Goal: Information Seeking & Learning: Learn about a topic

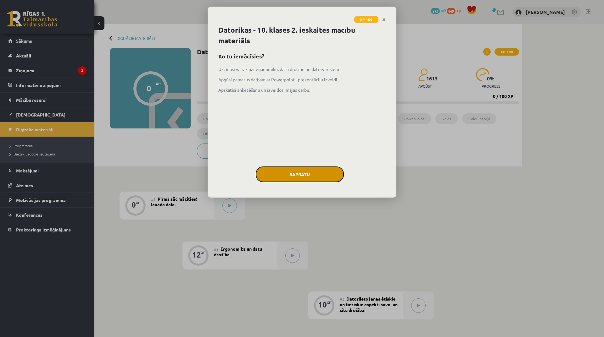
click at [306, 169] on button "Sapratu" at bounding box center [300, 175] width 88 height 16
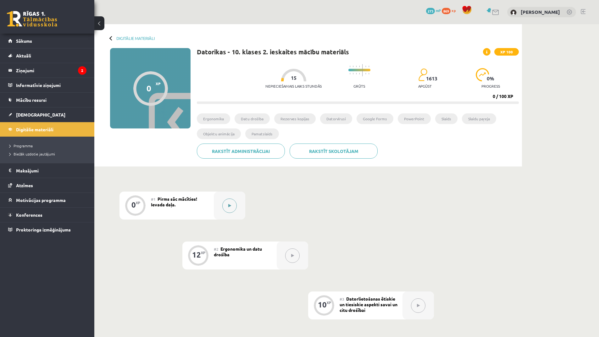
click at [231, 212] on button at bounding box center [229, 206] width 14 height 14
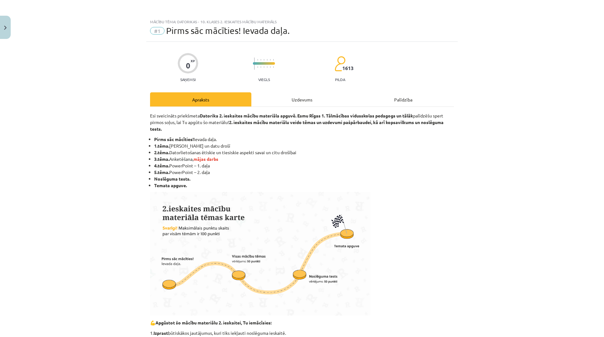
click at [307, 95] on div "Uzdevums" at bounding box center [301, 99] width 101 height 14
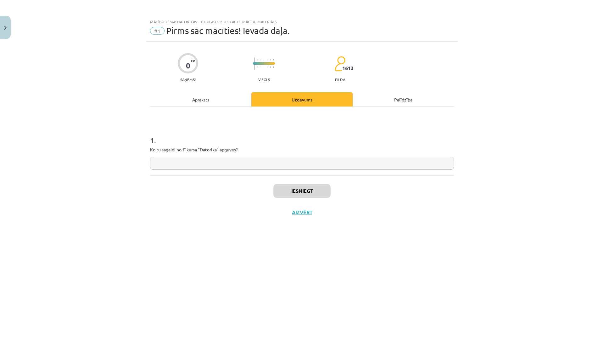
click at [256, 166] on input "text" at bounding box center [302, 163] width 304 height 13
type input "**********"
click at [315, 186] on button "Iesniegt" at bounding box center [301, 191] width 57 height 14
click at [326, 216] on icon at bounding box center [327, 217] width 3 height 4
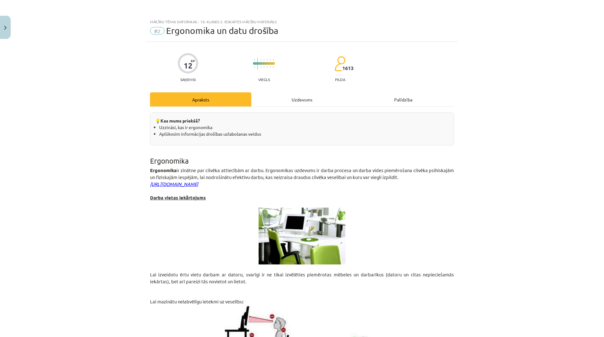
click at [300, 100] on div "Uzdevums" at bounding box center [301, 99] width 101 height 14
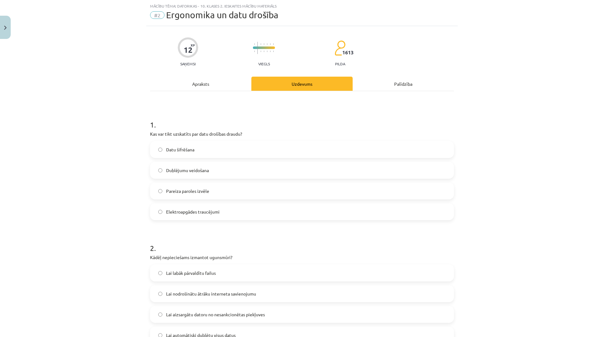
click at [207, 88] on div "Apraksts" at bounding box center [200, 84] width 101 height 14
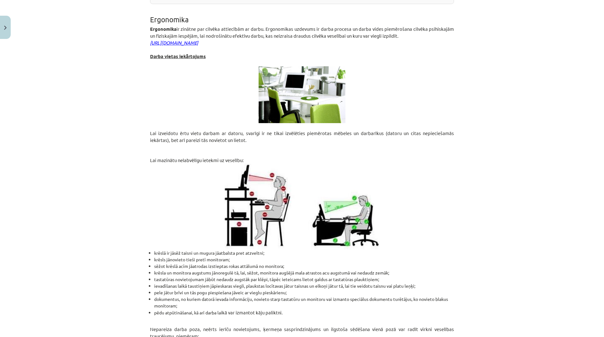
scroll to position [0, 0]
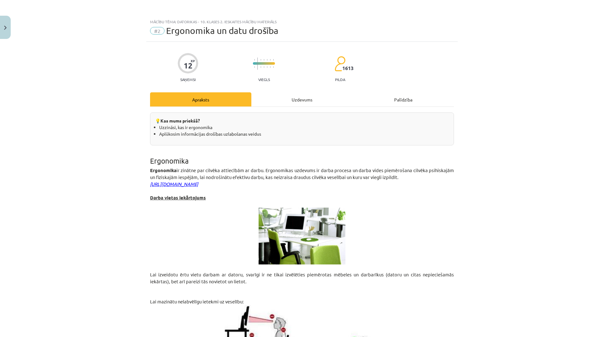
click at [292, 97] on div "Uzdevums" at bounding box center [301, 99] width 101 height 14
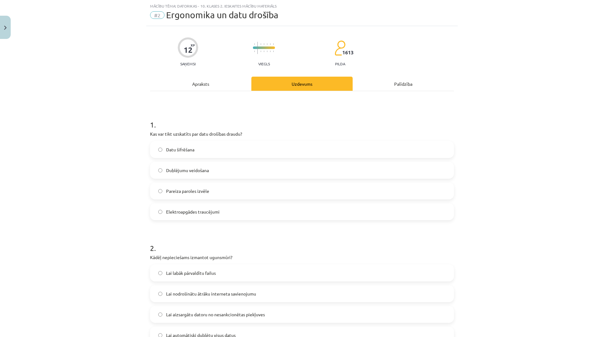
click at [218, 195] on label "Pareiza paroles izvēle" at bounding box center [302, 191] width 302 height 16
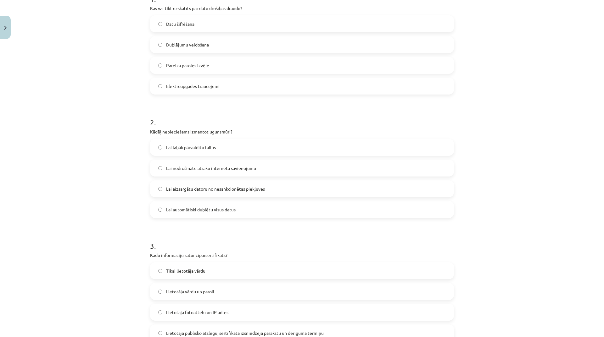
scroll to position [110, 0]
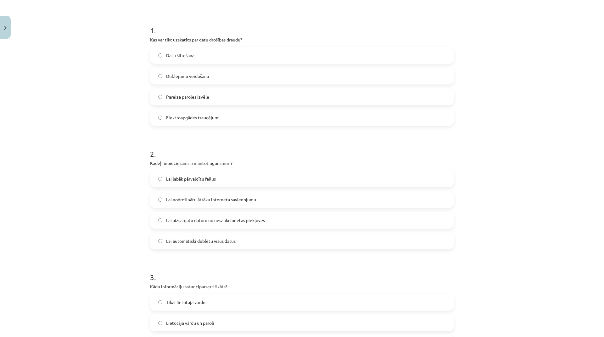
click at [192, 54] on span "Datu šifrēšana" at bounding box center [180, 55] width 28 height 7
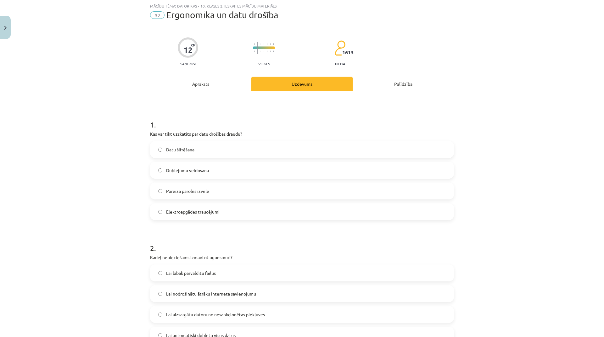
click at [184, 213] on span "Elektroapgādes traucējumi" at bounding box center [192, 212] width 53 height 7
click at [207, 80] on div "Apraksts" at bounding box center [200, 84] width 101 height 14
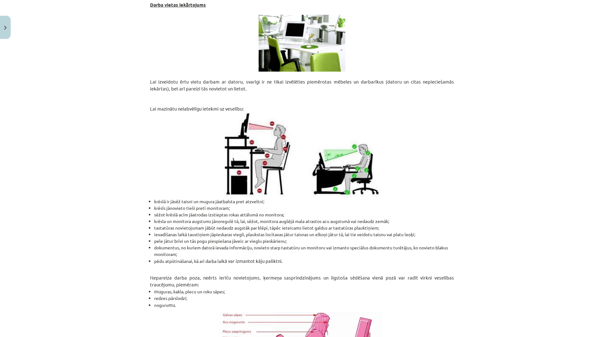
scroll to position [0, 0]
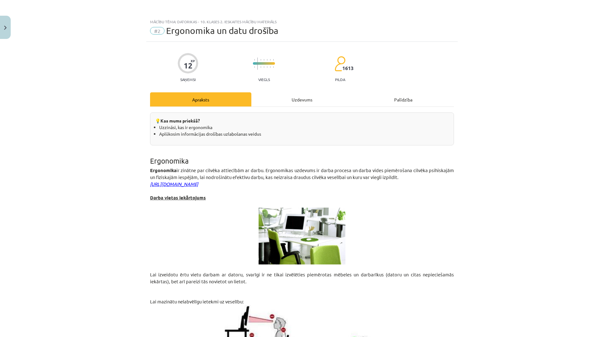
click at [304, 96] on div "Uzdevums" at bounding box center [301, 99] width 101 height 14
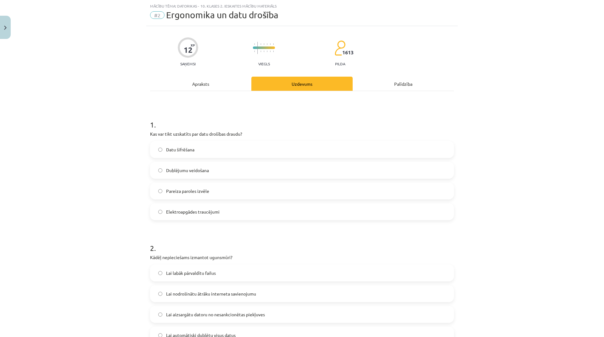
scroll to position [141, 0]
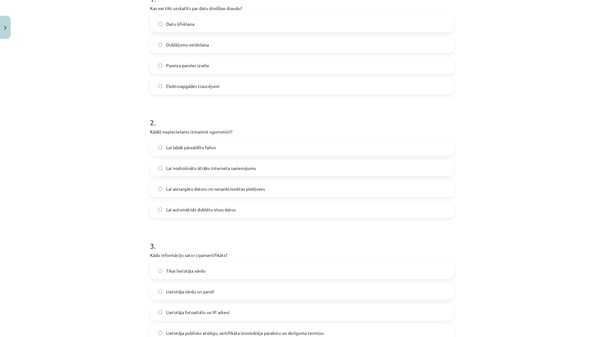
click at [216, 191] on span "Lai aizsargātu datoru no nesankcionētas piekļuves" at bounding box center [215, 189] width 99 height 7
click at [188, 211] on span "Lai automātiski dublētu visus datus" at bounding box center [200, 210] width 69 height 7
click at [193, 189] on span "Lai aizsargātu datoru no nesankcionētas piekļuves" at bounding box center [215, 189] width 99 height 7
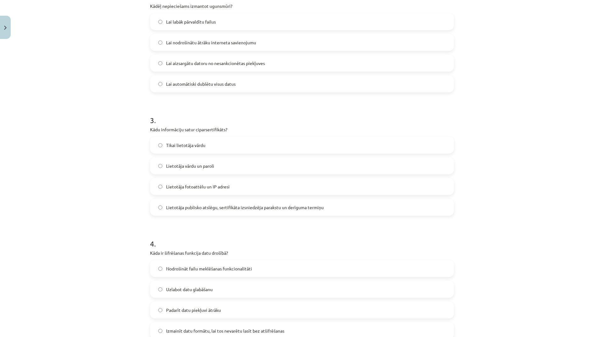
click at [234, 163] on label "Lietotāja vārdu un paroli" at bounding box center [302, 166] width 302 height 16
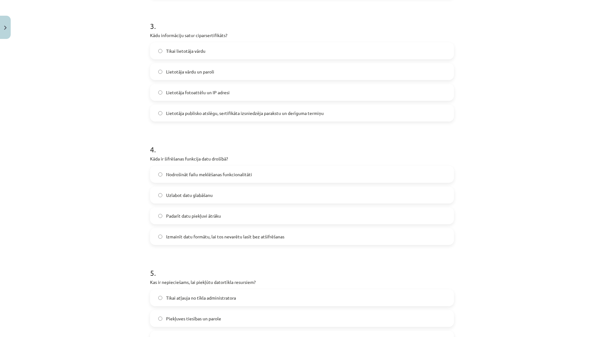
scroll to position [393, 0]
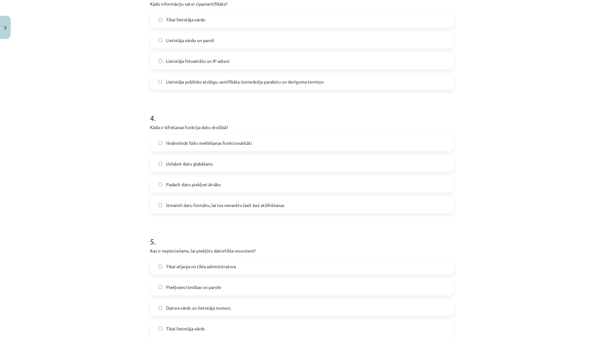
click at [306, 206] on label "Izmainīt datu formātu, lai tos nevarētu lasīt bez atšifrēšanas" at bounding box center [302, 205] width 302 height 16
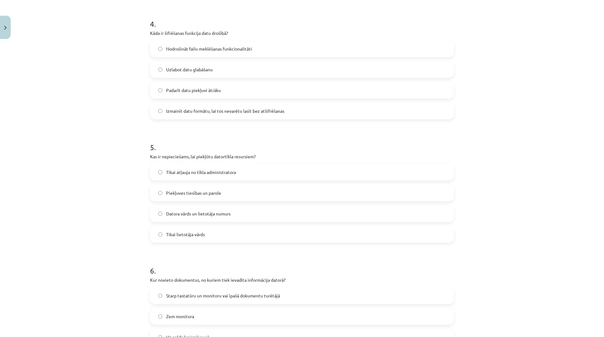
scroll to position [519, 0]
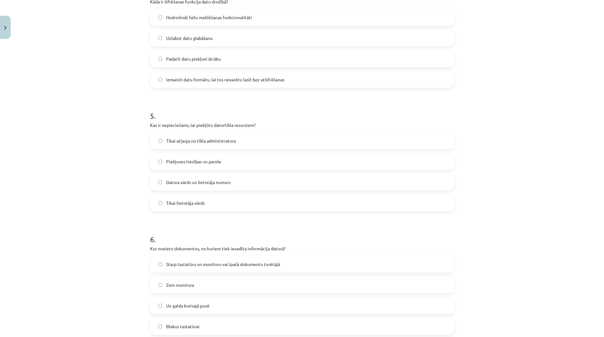
click at [302, 180] on label "Datora vārds un lietotāja numurs" at bounding box center [302, 183] width 302 height 16
click at [302, 167] on label "Piekļuves tiesības un parole" at bounding box center [302, 162] width 302 height 16
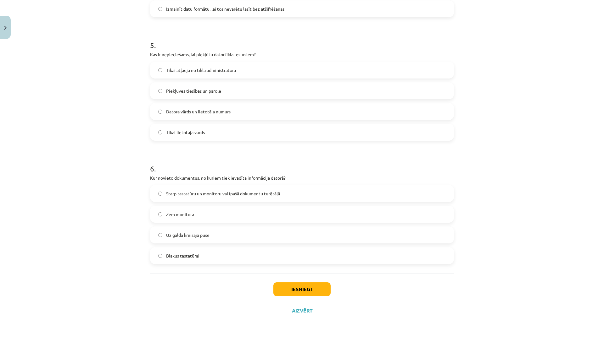
click at [260, 187] on label "Starp tastatūru un monitoru vai īpašā dokumentu turētājā" at bounding box center [302, 194] width 302 height 16
click at [306, 290] on button "Iesniegt" at bounding box center [301, 290] width 57 height 14
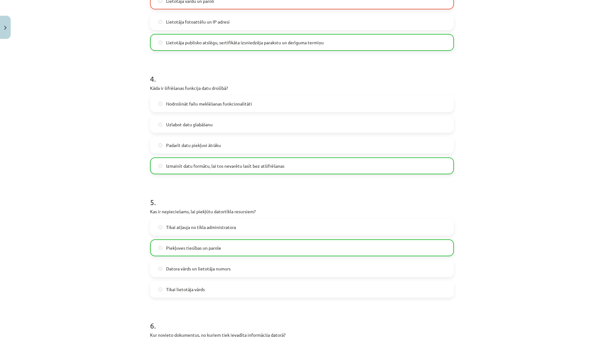
scroll to position [610, 0]
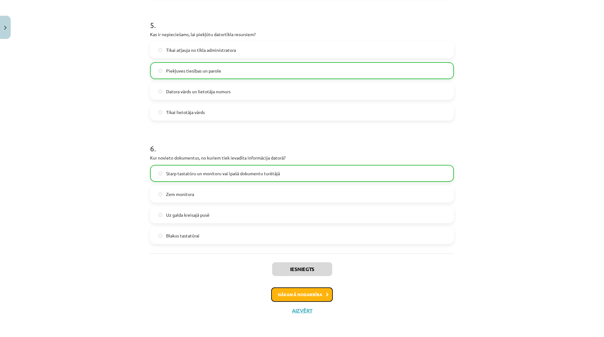
click at [315, 297] on button "Nākamā nodarbība" at bounding box center [302, 295] width 62 height 14
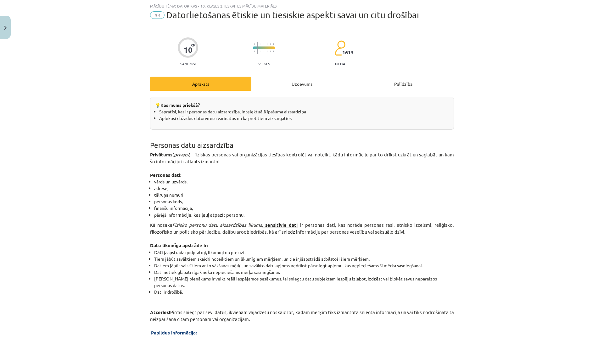
click at [298, 80] on div "Uzdevums" at bounding box center [301, 84] width 101 height 14
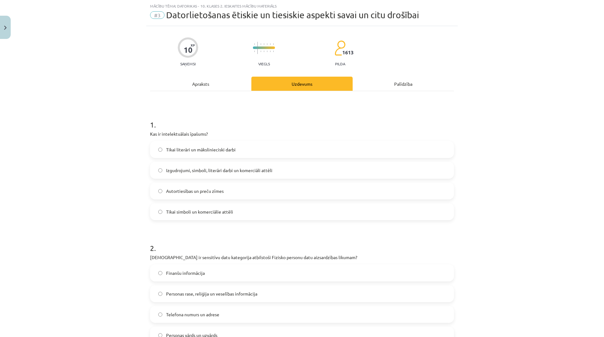
click at [213, 84] on div "Apraksts" at bounding box center [200, 84] width 101 height 14
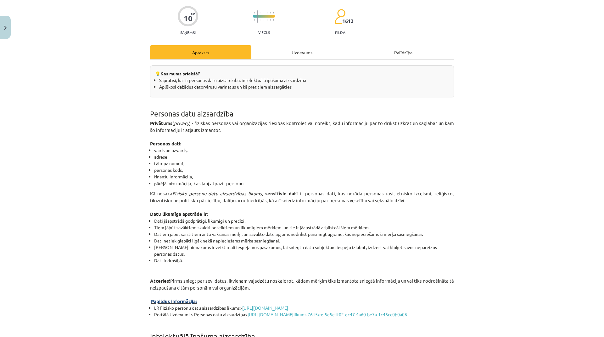
scroll to position [0, 0]
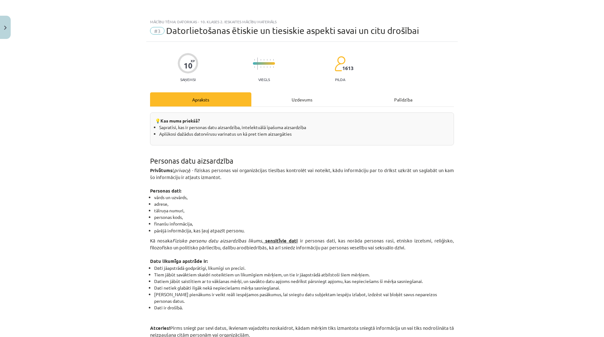
click at [291, 106] on div "Uzdevums" at bounding box center [301, 99] width 101 height 14
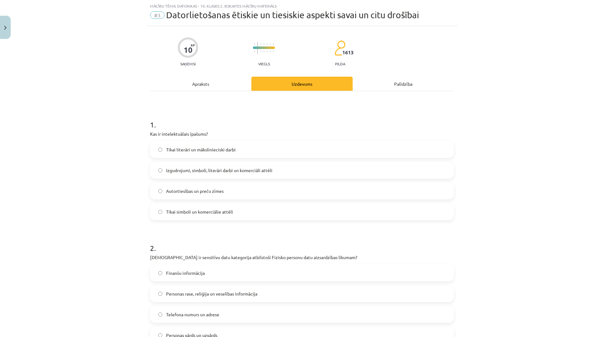
click at [273, 172] on label "Izgudrojumi, simboli, literāri darbi un komerciāli attēli" at bounding box center [302, 171] width 302 height 16
click at [250, 146] on label "Tikai literāri un mākslinieciski darbi" at bounding box center [302, 150] width 302 height 16
click at [205, 84] on div "Apraksts" at bounding box center [200, 84] width 101 height 14
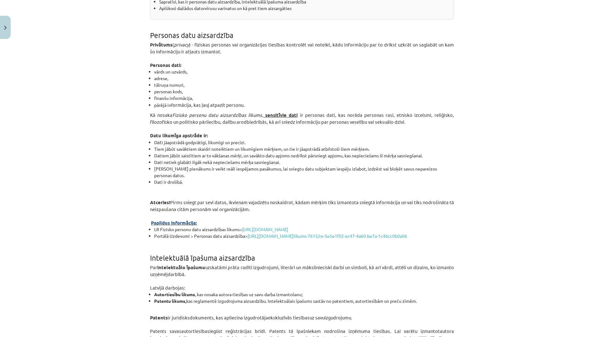
scroll to position [63, 0]
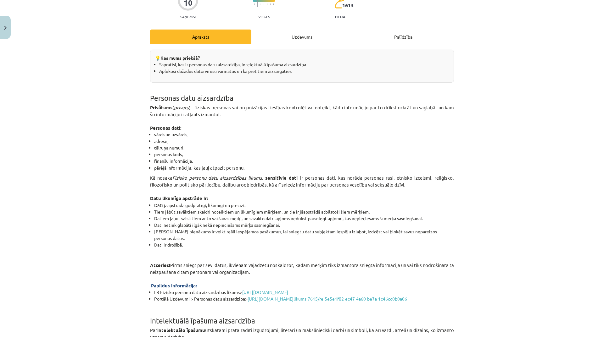
click at [298, 41] on div "Uzdevums" at bounding box center [301, 37] width 101 height 14
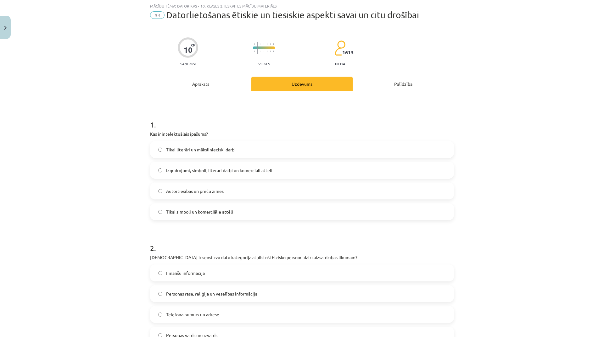
scroll to position [110, 0]
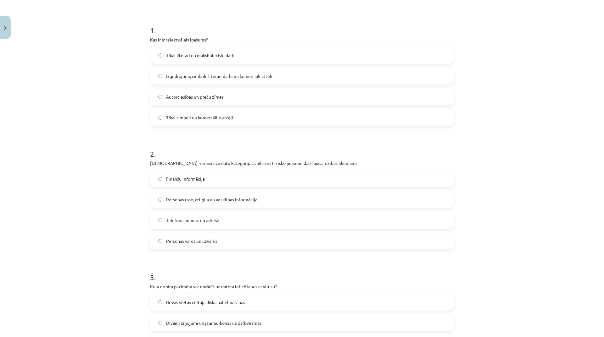
click at [237, 203] on span "Personas rase, reliģija un veselības informācija" at bounding box center [211, 200] width 91 height 7
click at [236, 217] on label "Telefona numurs un adrese" at bounding box center [302, 221] width 302 height 16
click at [236, 201] on span "Personas rase, reliģija un veselības informācija" at bounding box center [211, 200] width 91 height 7
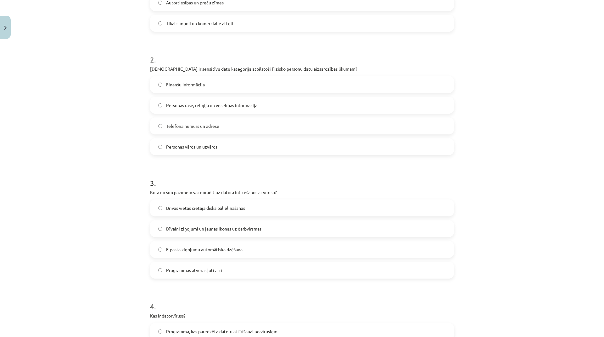
scroll to position [267, 0]
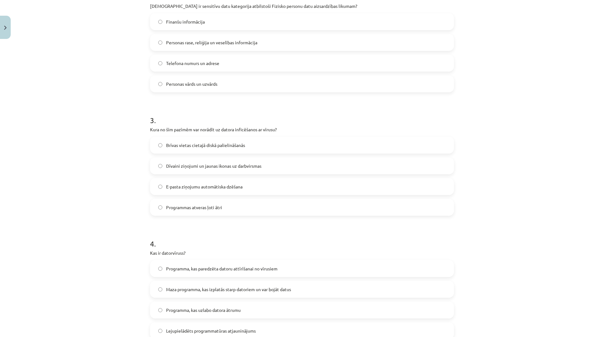
click at [240, 163] on span "Dīvaini ziņojumi un jaunas ikonas uz darbvirsmas" at bounding box center [213, 166] width 95 height 7
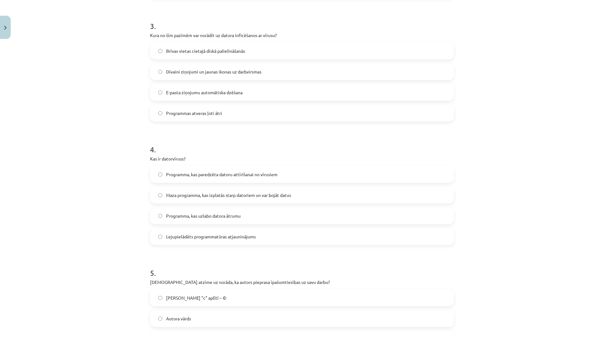
click at [265, 197] on span "Maza programma, kas izplatās starp datoriem un var bojāt datus" at bounding box center [228, 195] width 125 height 7
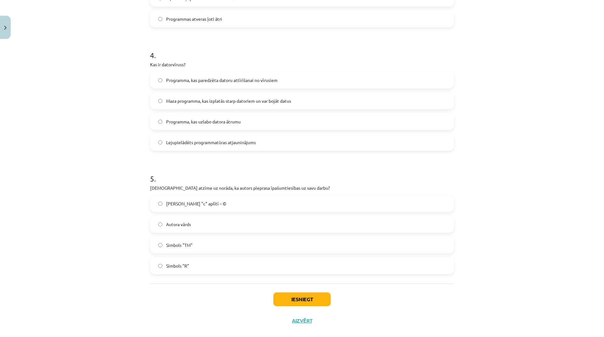
scroll to position [466, 0]
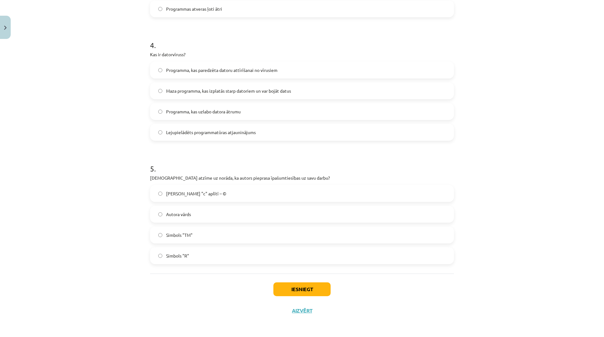
click at [223, 235] on label "Simbols "TM"" at bounding box center [302, 235] width 302 height 16
click at [316, 291] on button "Iesniegt" at bounding box center [301, 290] width 57 height 14
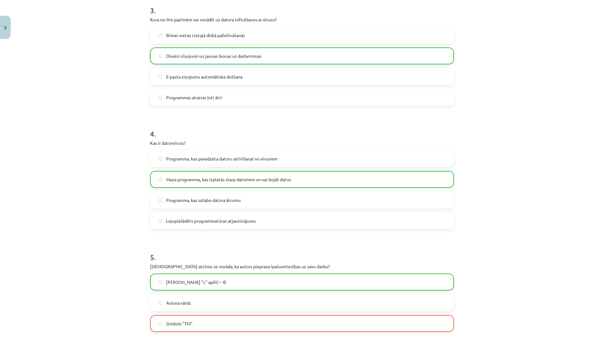
scroll to position [486, 0]
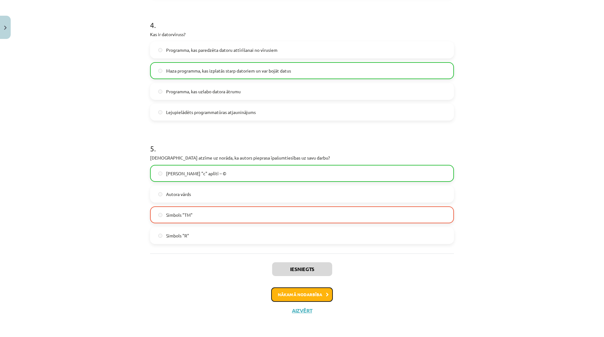
click at [320, 291] on button "Nākamā nodarbība" at bounding box center [302, 295] width 62 height 14
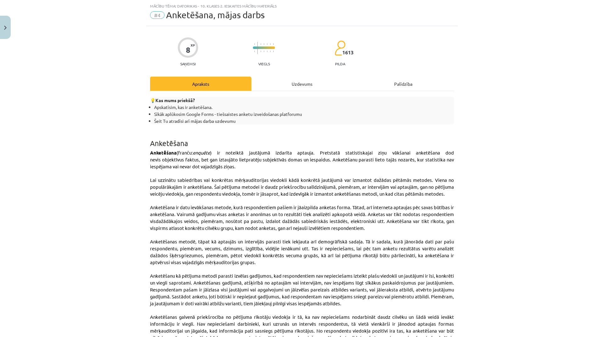
click at [295, 85] on div "Uzdevums" at bounding box center [301, 84] width 101 height 14
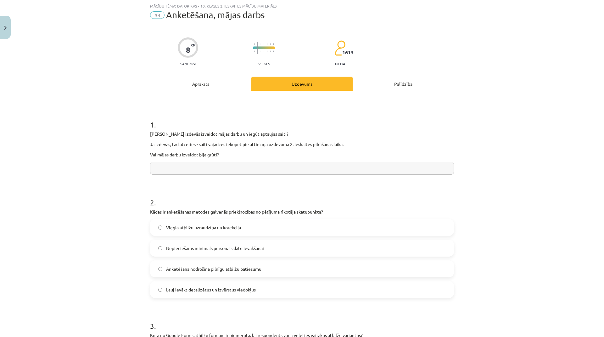
click at [295, 167] on input "text" at bounding box center [302, 168] width 304 height 13
type input "*"
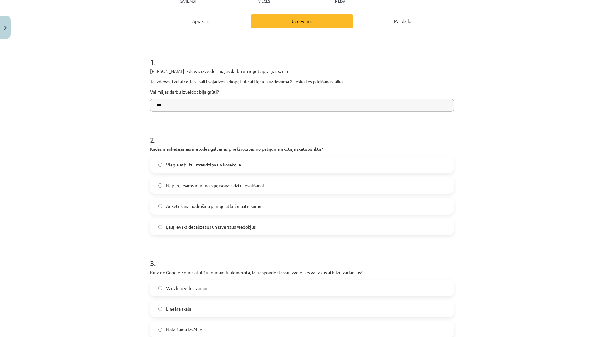
type input "***"
click at [252, 182] on span "Nepieciešams minimāls personāls datu ievākšanai" at bounding box center [215, 185] width 98 height 7
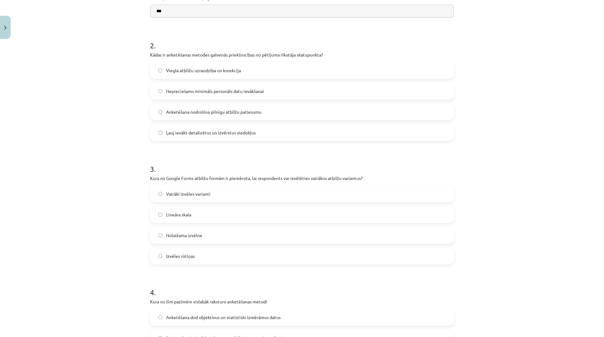
click at [264, 216] on label "Lineāra skala" at bounding box center [302, 215] width 302 height 16
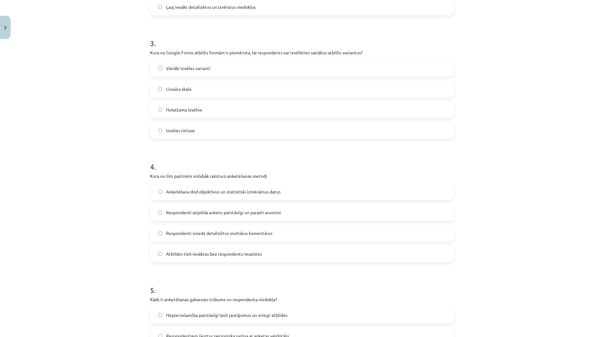
scroll to position [362, 0]
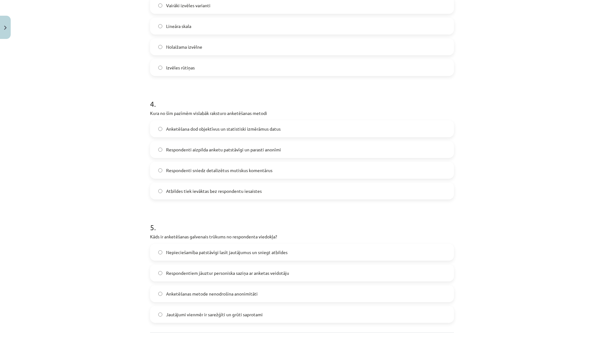
click at [269, 145] on label "Respondenti aizpilda anketu patstāvīgi un parasti anonīmi" at bounding box center [302, 150] width 302 height 16
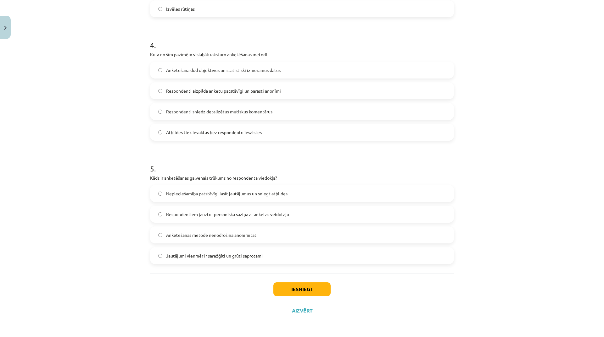
click at [287, 197] on label "Nepieciešamība patstāvīgi lasīt jautājumus un sniegt atbildes" at bounding box center [302, 194] width 302 height 16
click at [323, 291] on button "Iesniegt" at bounding box center [301, 290] width 57 height 14
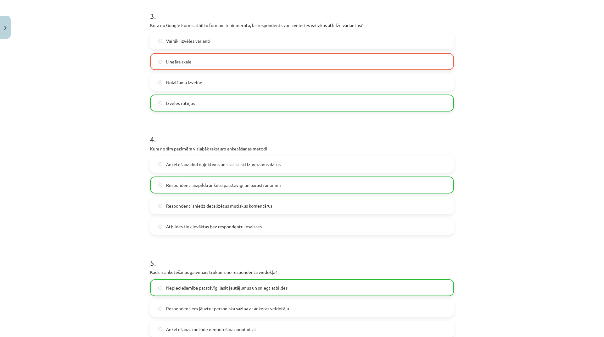
scroll to position [441, 0]
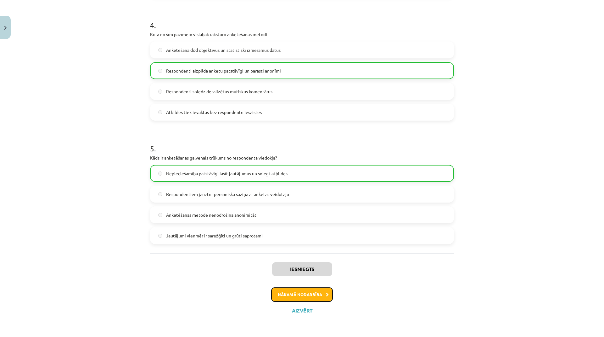
click at [314, 297] on button "Nākamā nodarbība" at bounding box center [302, 295] width 62 height 14
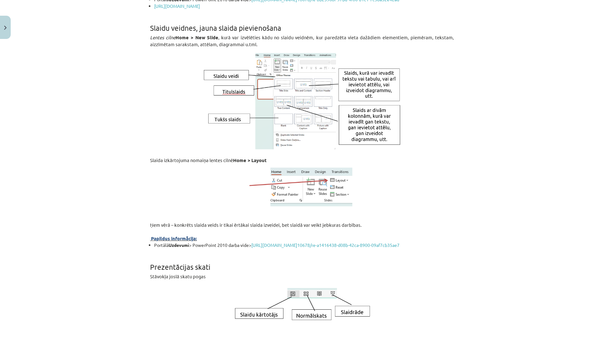
scroll to position [16, 0]
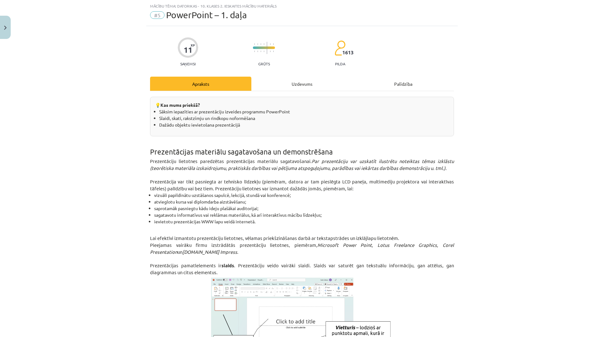
click at [297, 87] on div "Uzdevums" at bounding box center [301, 84] width 101 height 14
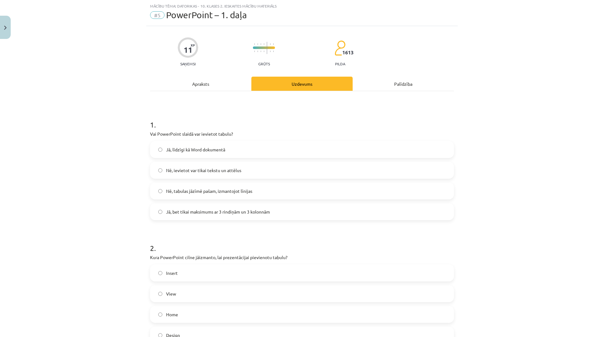
click at [197, 84] on div "Apraksts" at bounding box center [200, 84] width 101 height 14
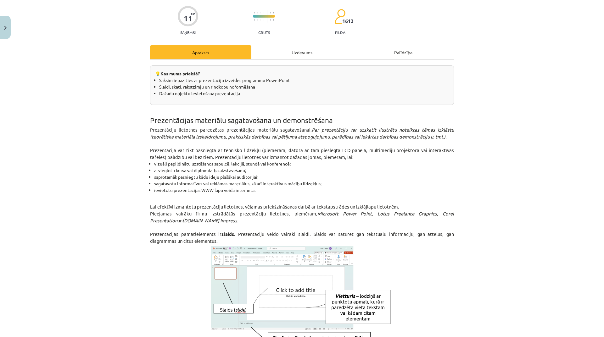
scroll to position [0, 0]
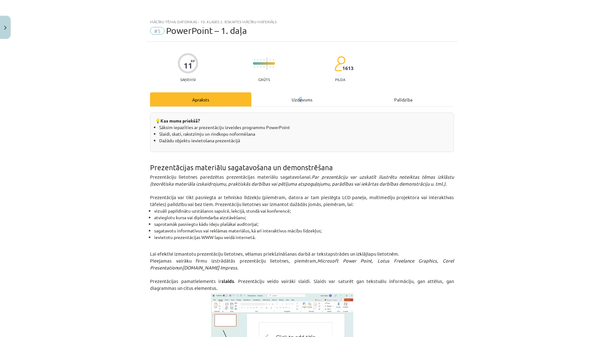
click at [298, 100] on div "Uzdevums" at bounding box center [301, 99] width 101 height 14
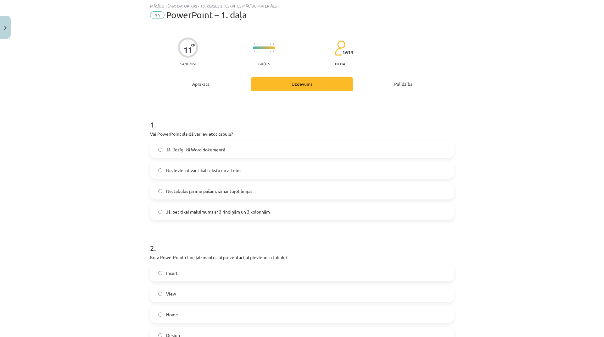
click at [196, 151] on span "Jā, līdzīgi kā Word dokumentā" at bounding box center [195, 150] width 59 height 7
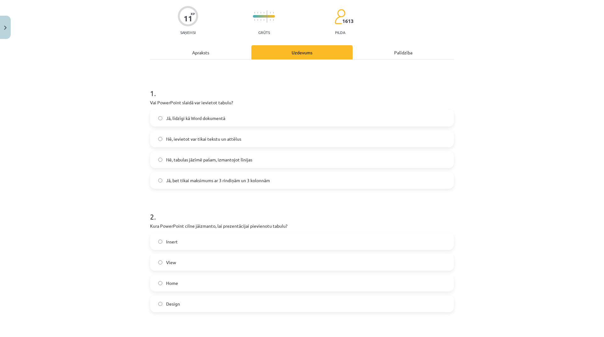
scroll to position [110, 0]
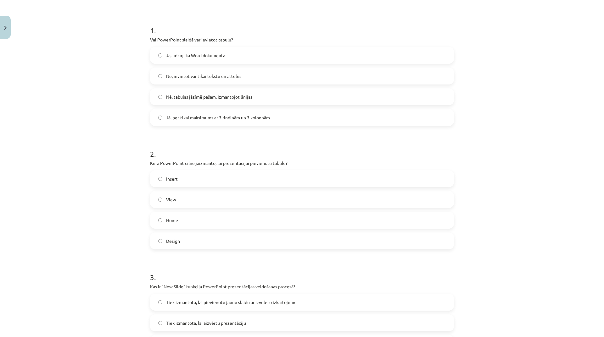
click at [215, 180] on label "Insert" at bounding box center [302, 179] width 302 height 16
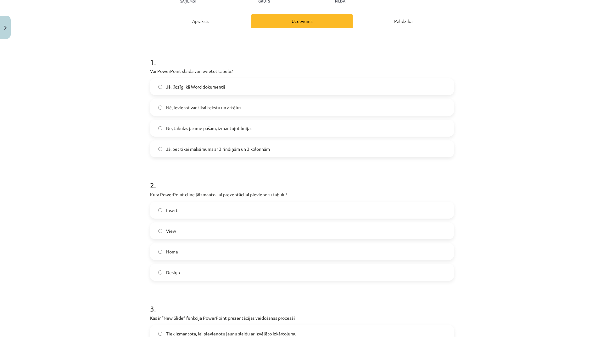
scroll to position [0, 0]
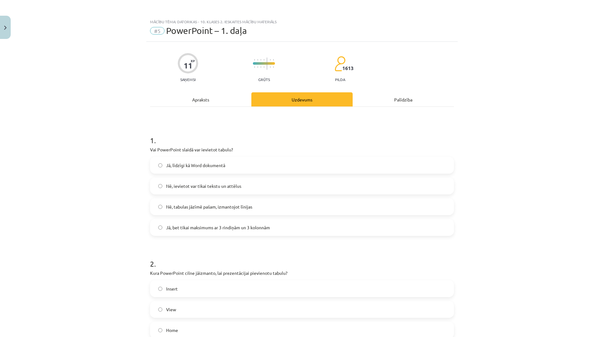
click at [201, 101] on div "Apraksts" at bounding box center [200, 99] width 101 height 14
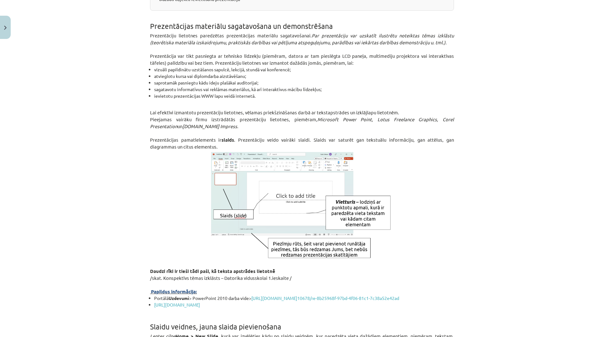
scroll to position [173, 0]
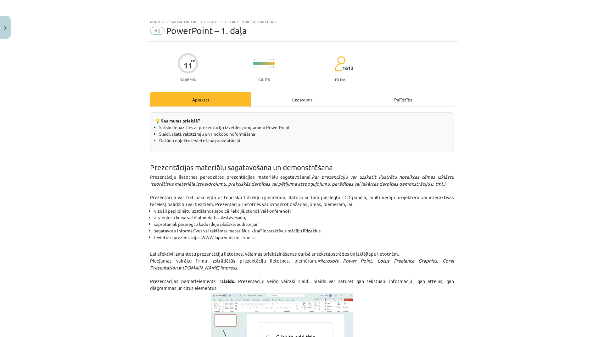
click at [297, 101] on div "Uzdevums" at bounding box center [301, 99] width 101 height 14
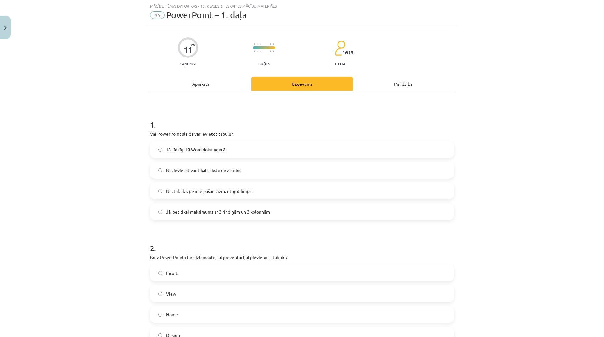
scroll to position [173, 0]
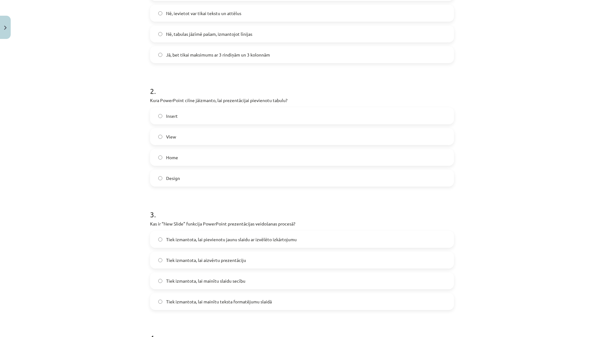
click at [232, 155] on label "Home" at bounding box center [302, 158] width 302 height 16
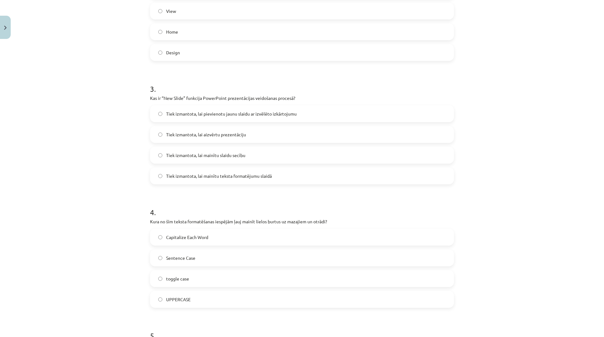
click at [270, 117] on span "Tiek izmantota, lai pievienotu jaunu slaidu ar izvēlēto izkārtojumu" at bounding box center [231, 114] width 130 height 7
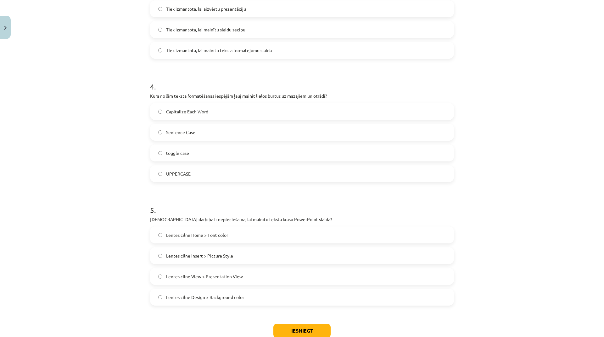
click at [216, 153] on label "toggle case" at bounding box center [302, 153] width 302 height 16
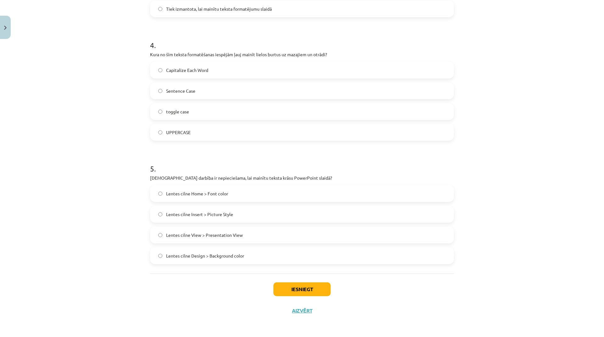
click at [241, 230] on label "Lentes cilne View > Presentation View" at bounding box center [302, 235] width 302 height 16
click at [290, 289] on button "Iesniegt" at bounding box center [301, 290] width 57 height 14
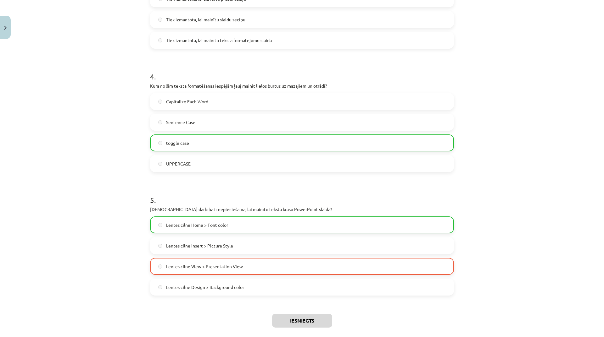
scroll to position [486, 0]
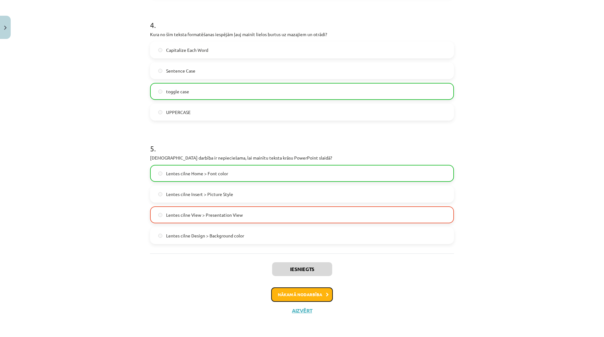
click at [323, 298] on button "Nākamā nodarbība" at bounding box center [302, 295] width 62 height 14
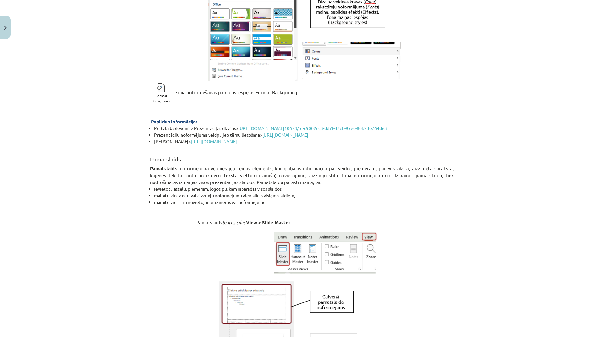
scroll to position [16, 0]
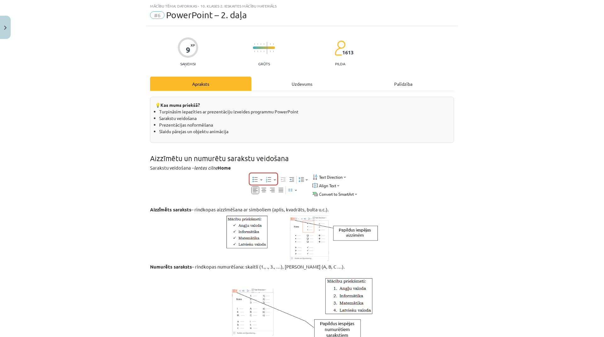
click at [287, 79] on div "Uzdevums" at bounding box center [301, 84] width 101 height 14
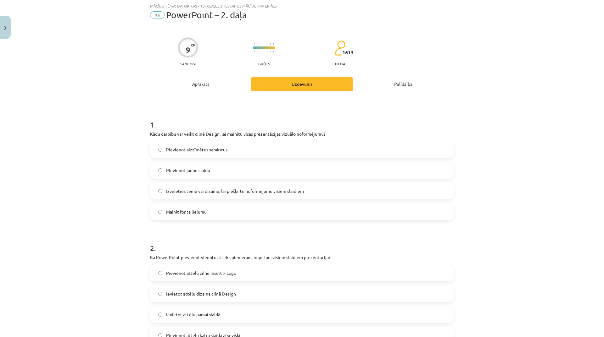
click at [202, 85] on div "Apraksts" at bounding box center [200, 84] width 101 height 14
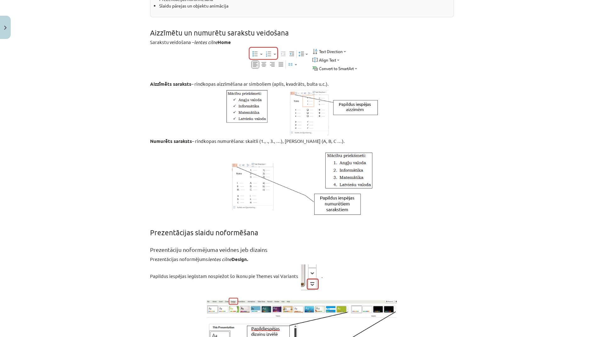
scroll to position [47, 0]
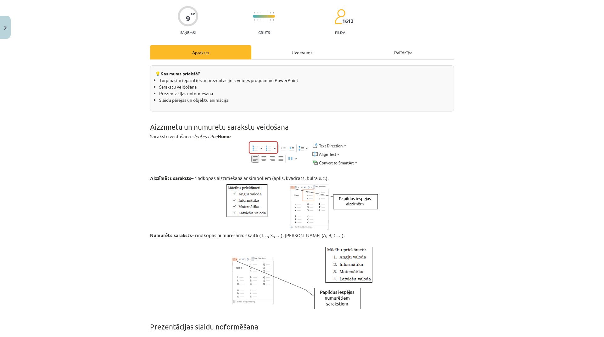
click at [306, 53] on div "Uzdevums" at bounding box center [301, 52] width 101 height 14
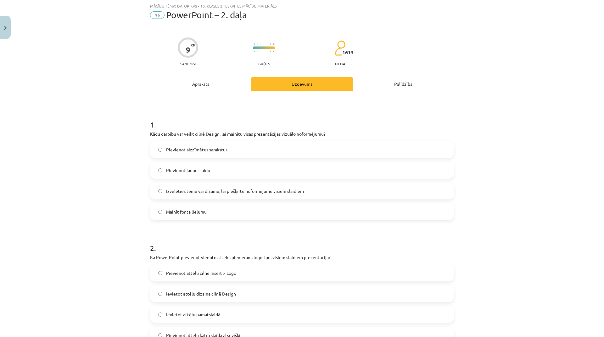
click at [265, 191] on span "Izvēlēties tēmu vai dizainu, lai piešķirtu noformējumu visiem slaidiem" at bounding box center [235, 191] width 138 height 7
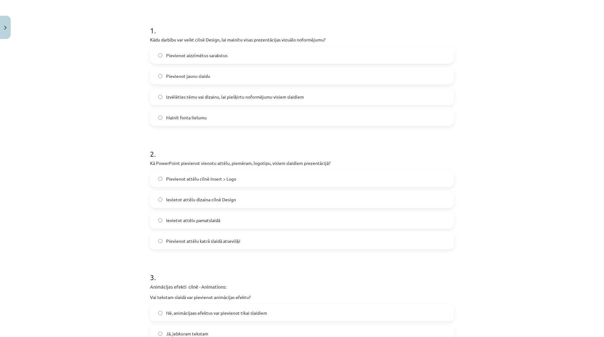
scroll to position [0, 0]
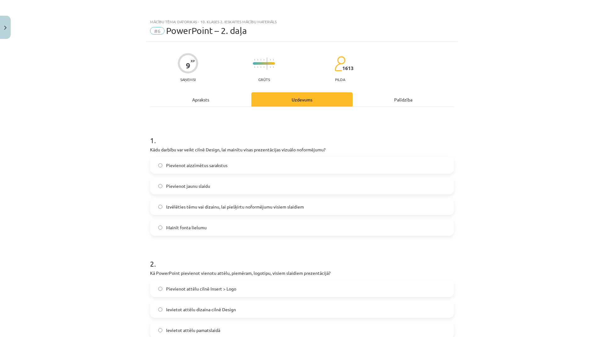
click at [204, 103] on div "Apraksts" at bounding box center [200, 99] width 101 height 14
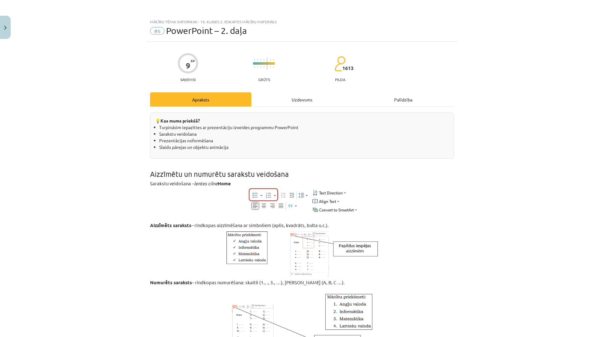
click at [286, 99] on div "Uzdevums" at bounding box center [301, 99] width 101 height 14
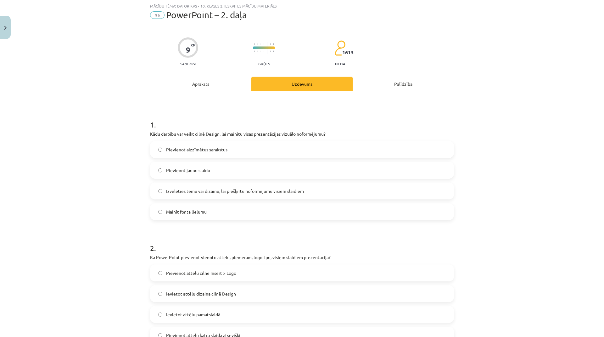
scroll to position [79, 0]
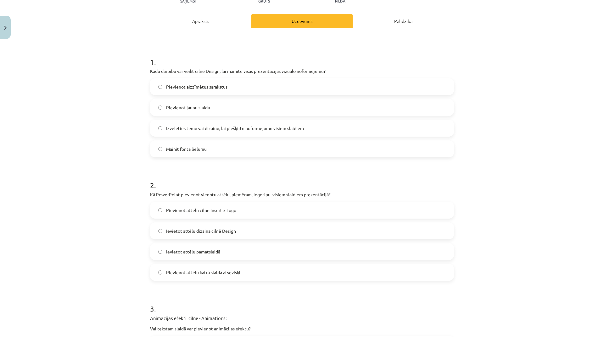
click at [243, 213] on label "Pievienot attēlu cilnē Insert > Logo" at bounding box center [302, 210] width 302 height 16
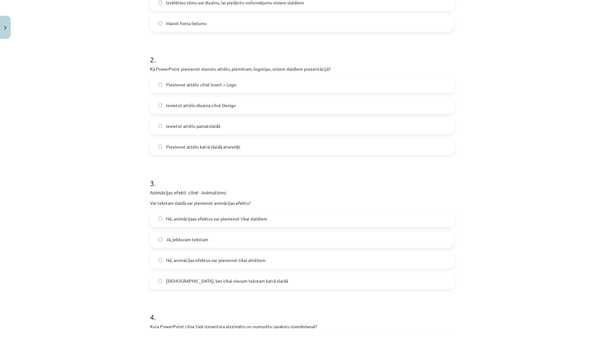
scroll to position [236, 0]
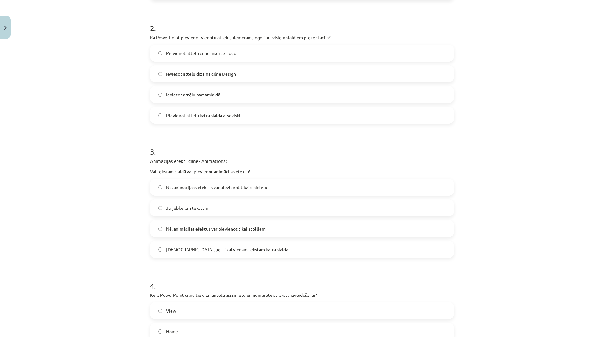
click at [247, 207] on label "Jā, jebkuram tekstam" at bounding box center [302, 208] width 302 height 16
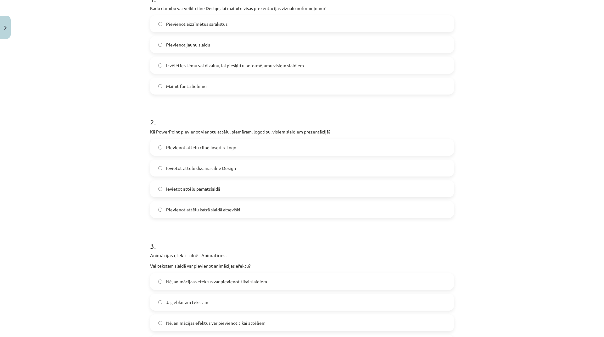
scroll to position [0, 0]
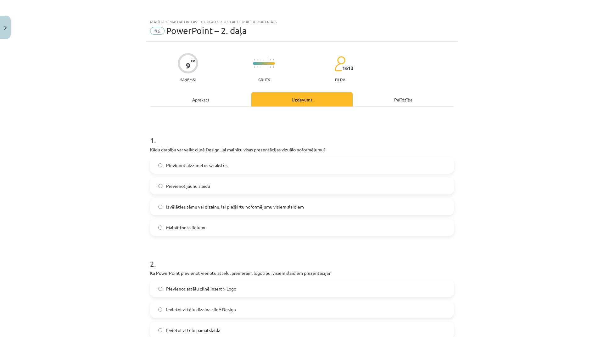
click at [202, 97] on div "Apraksts" at bounding box center [200, 99] width 101 height 14
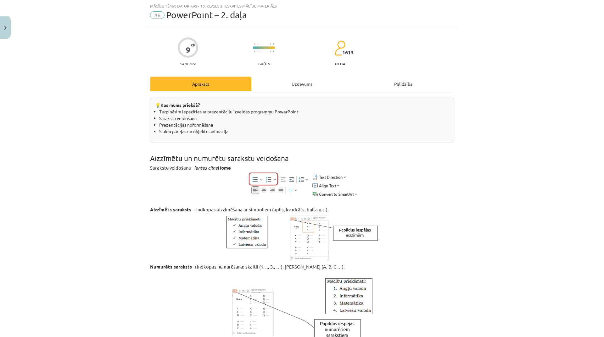
click at [305, 85] on div "Uzdevums" at bounding box center [301, 84] width 101 height 14
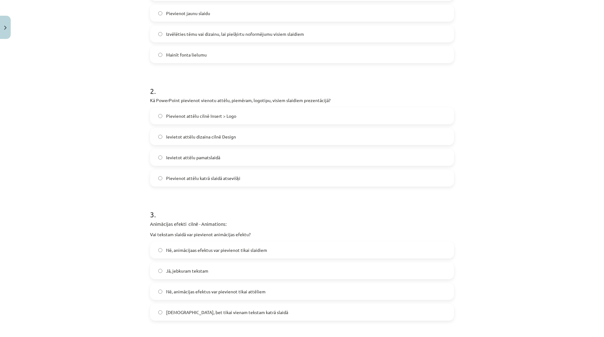
scroll to position [353, 0]
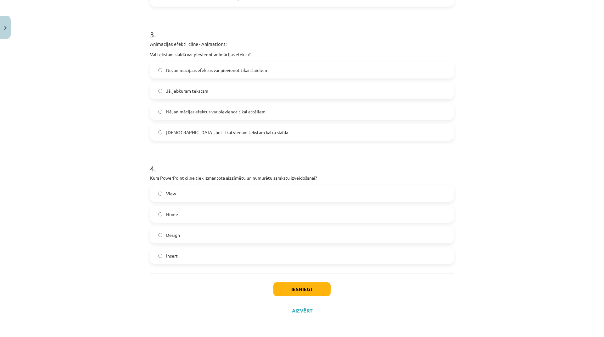
click at [200, 216] on label "Home" at bounding box center [302, 215] width 302 height 16
click at [294, 294] on button "Iesniegt" at bounding box center [301, 290] width 57 height 14
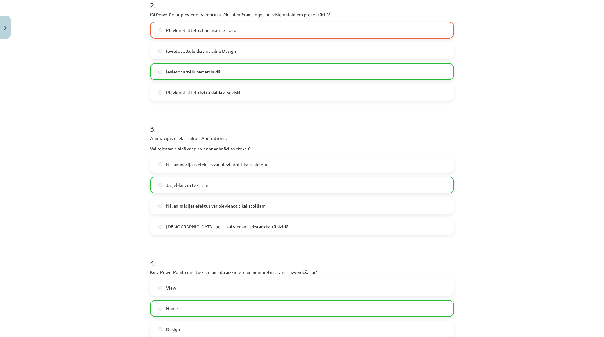
scroll to position [373, 0]
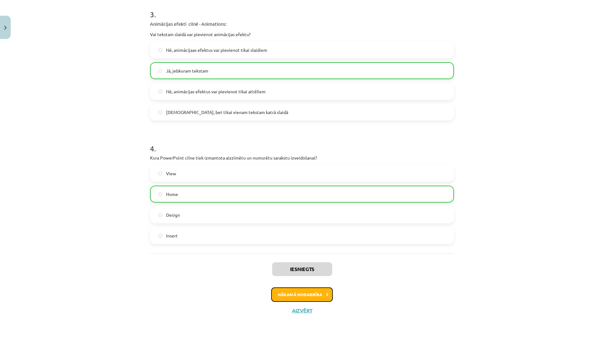
click at [317, 293] on button "Nākamā nodarbība" at bounding box center [302, 295] width 62 height 14
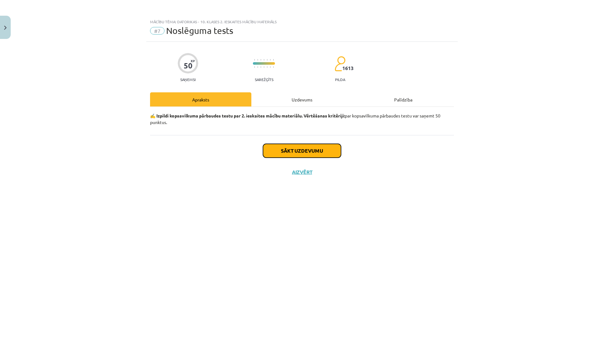
click at [312, 152] on button "Sākt uzdevumu" at bounding box center [302, 151] width 78 height 14
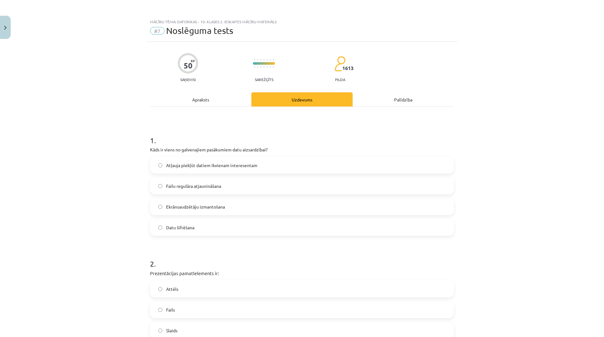
click at [274, 230] on label "Datu šifrēšana" at bounding box center [302, 228] width 302 height 16
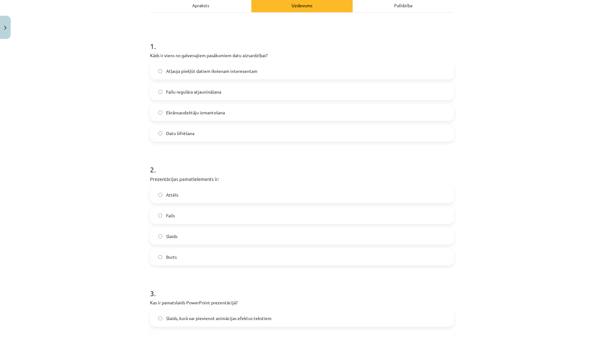
click at [277, 238] on label "Slaids" at bounding box center [302, 237] width 302 height 16
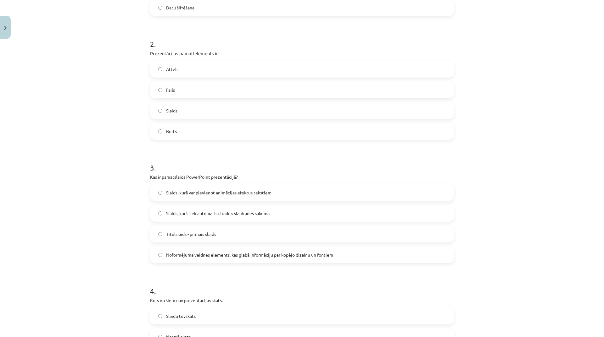
click at [293, 240] on label "Titulslaids - pirmais slaids" at bounding box center [302, 234] width 302 height 16
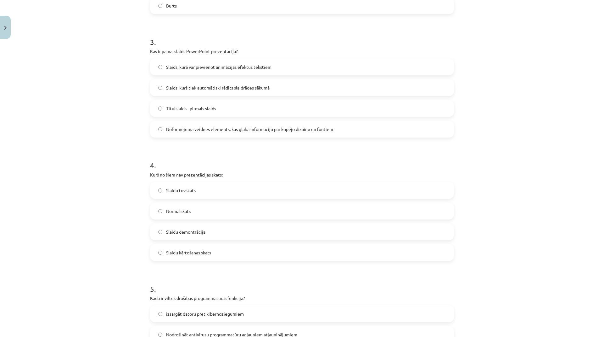
scroll to position [409, 0]
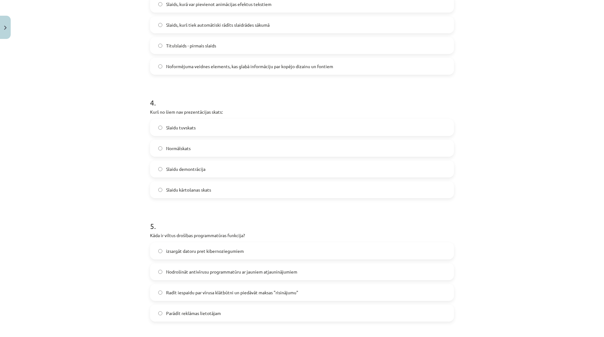
click at [208, 127] on label "Slaidu tuvskats" at bounding box center [302, 128] width 302 height 16
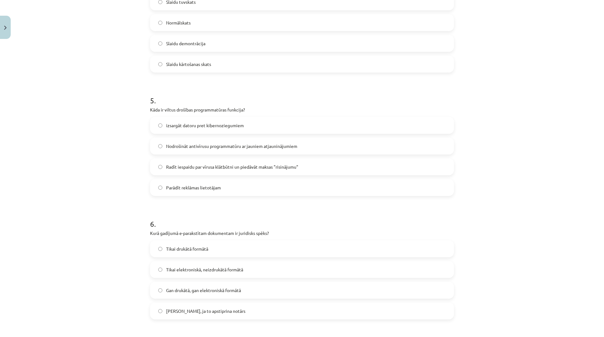
click at [254, 145] on span "Nodrošināt antivīrusu programmatūru ar jauniem atjauninājumiem" at bounding box center [231, 146] width 131 height 7
click at [261, 167] on span "Radīt iespaidu par vīrusa klātbūtni un piedāvāt maksas "risinājumu"" at bounding box center [232, 167] width 132 height 7
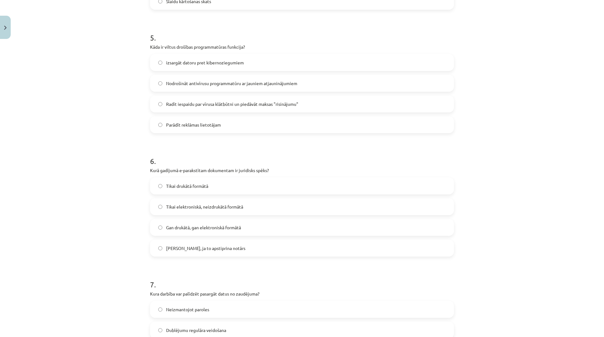
scroll to position [629, 0]
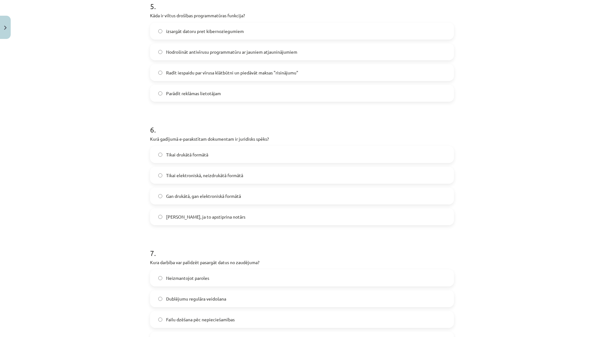
click at [236, 198] on span "Gan drukātā, gan elektroniskā formātā" at bounding box center [203, 196] width 75 height 7
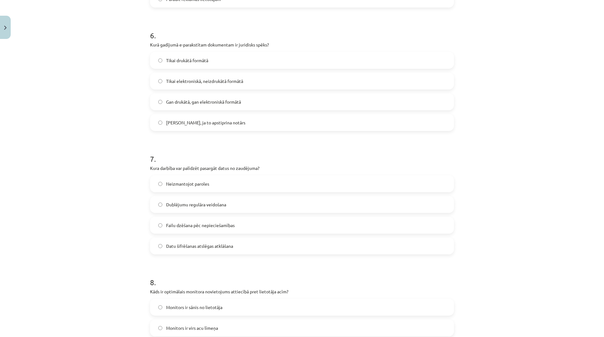
scroll to position [755, 0]
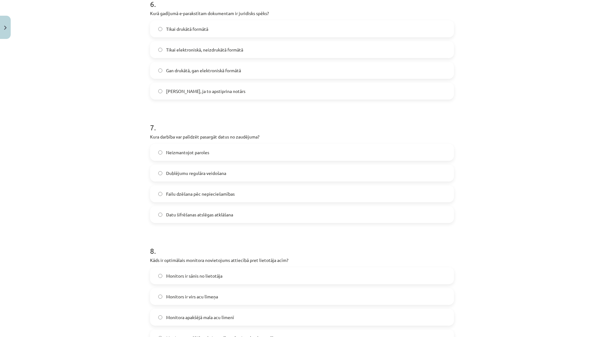
click at [232, 176] on label "Dublējumu regulāra veidošana" at bounding box center [302, 173] width 302 height 16
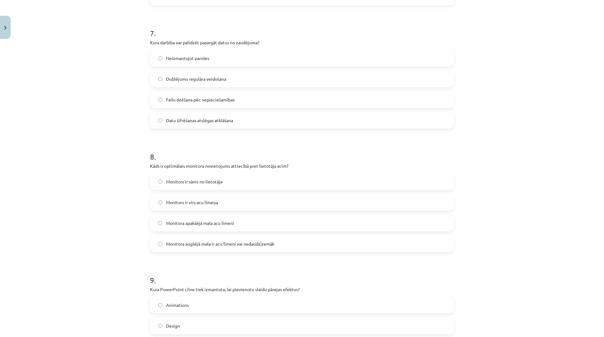
click at [259, 242] on span "Monitora augšējā mala ir acu līmenī vai nedaudz zemāk" at bounding box center [220, 244] width 108 height 7
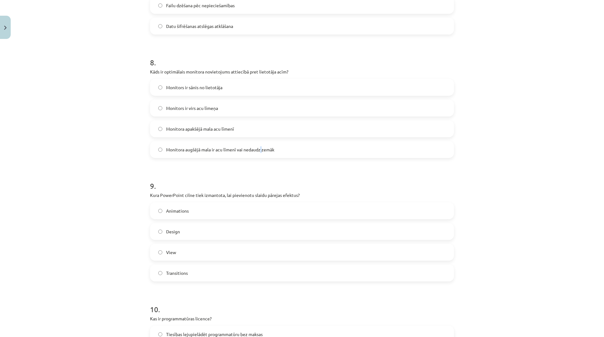
scroll to position [975, 0]
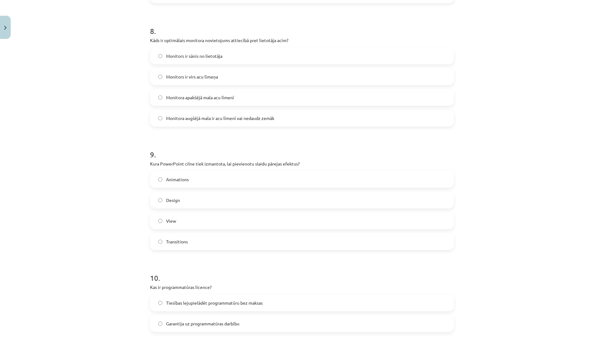
click at [210, 122] on label "Monitora augšējā mala ir acu līmenī vai nedaudz zemāk" at bounding box center [302, 118] width 302 height 16
click at [211, 192] on div "Design" at bounding box center [302, 200] width 304 height 17
click at [221, 200] on label "Design" at bounding box center [302, 200] width 302 height 16
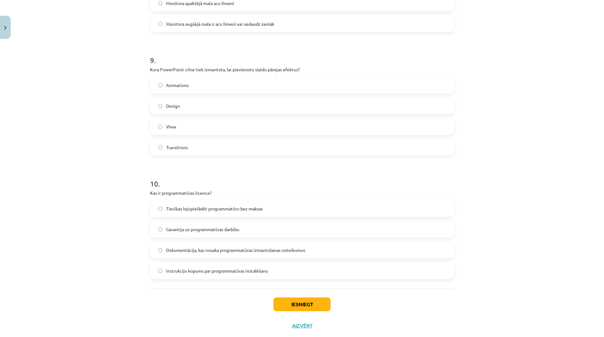
scroll to position [1084, 0]
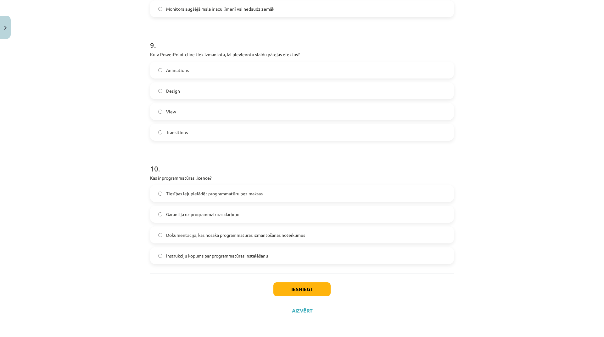
click at [218, 210] on label "Garantija uz programmatūras darbību" at bounding box center [302, 215] width 302 height 16
click at [311, 291] on button "Iesniegt" at bounding box center [301, 290] width 57 height 14
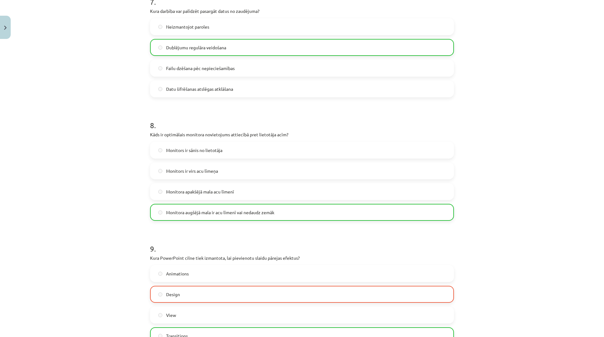
scroll to position [1104, 0]
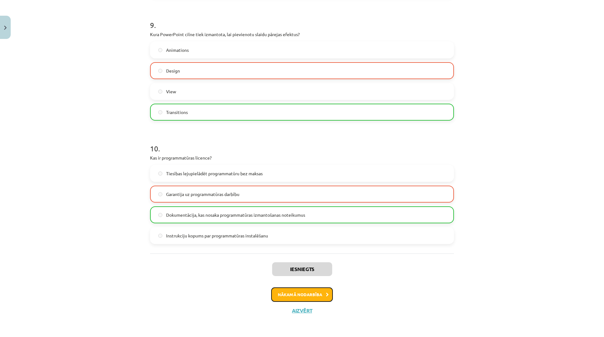
click at [317, 292] on button "Nākamā nodarbība" at bounding box center [302, 295] width 62 height 14
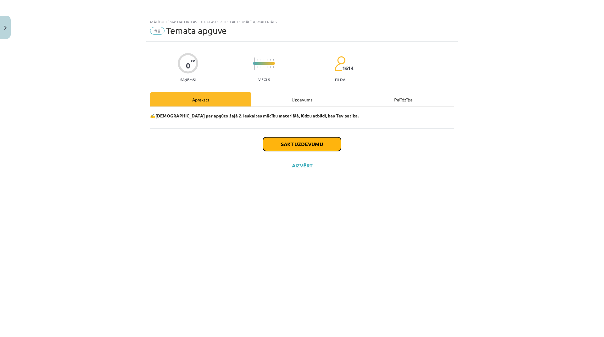
click at [295, 141] on button "Sākt uzdevumu" at bounding box center [302, 144] width 78 height 14
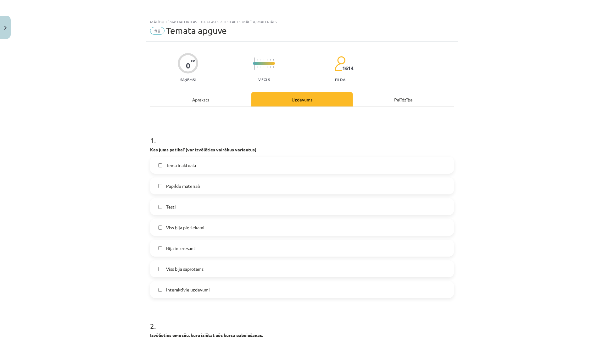
click at [214, 170] on label "Tēma ir aktuāla" at bounding box center [302, 166] width 302 height 16
click at [224, 234] on label "Viss bija pietiekami" at bounding box center [302, 228] width 302 height 16
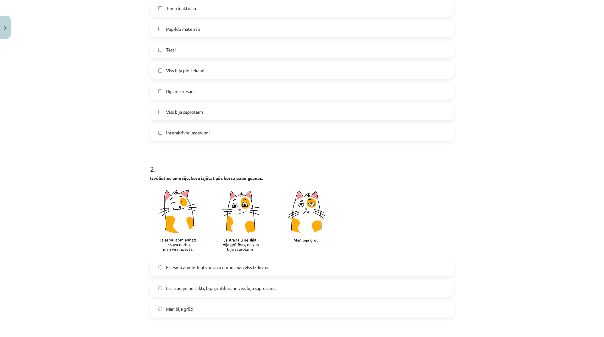
scroll to position [220, 0]
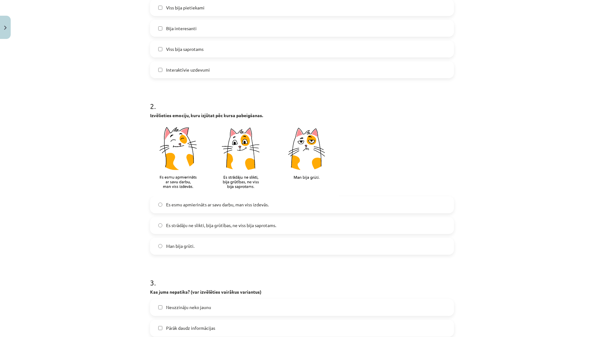
click at [192, 224] on span "Es strādāju ne slikti, bija grūtības, ne viss bija saprotams." at bounding box center [221, 225] width 110 height 7
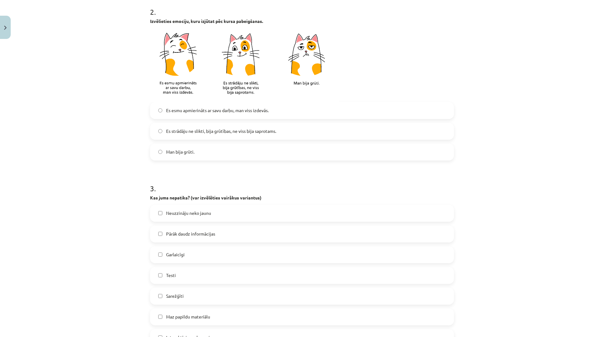
scroll to position [377, 0]
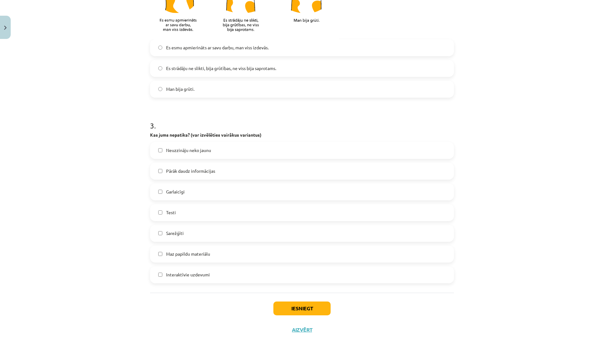
click at [169, 174] on span "Pārāk daudz informācijas" at bounding box center [190, 171] width 49 height 7
click at [311, 313] on button "Iesniegt" at bounding box center [301, 309] width 57 height 14
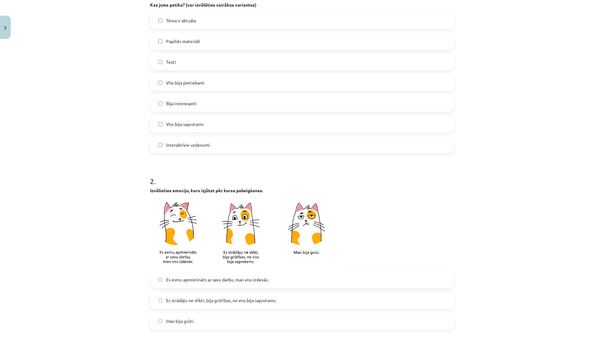
scroll to position [0, 0]
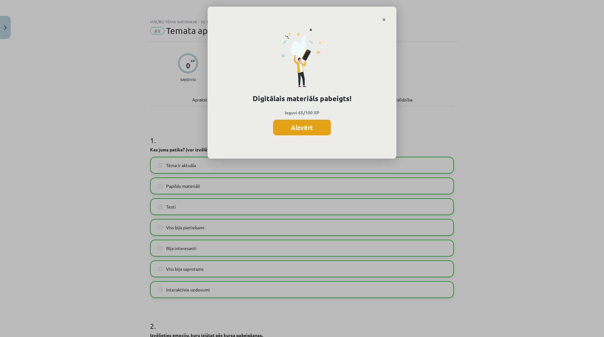
click at [322, 130] on button "Aizvērt" at bounding box center [302, 128] width 58 height 16
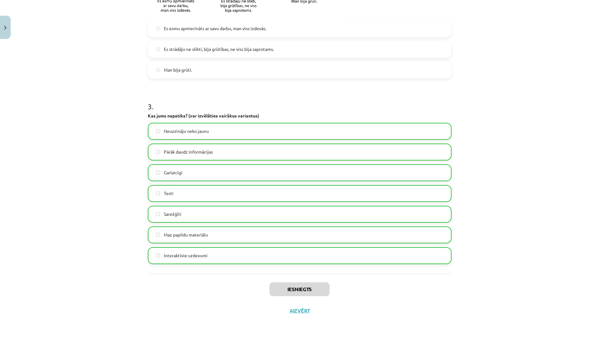
scroll to position [157, 0]
click at [304, 312] on button "Aizvērt" at bounding box center [300, 311] width 24 height 6
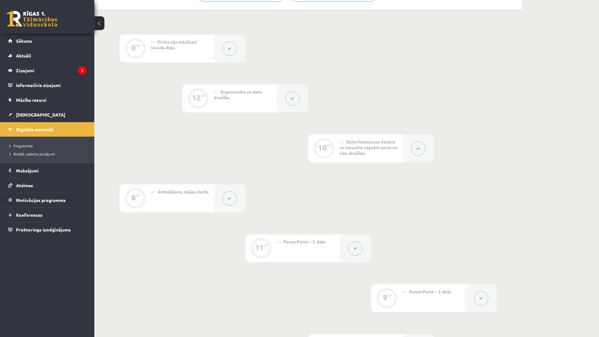
scroll to position [94, 0]
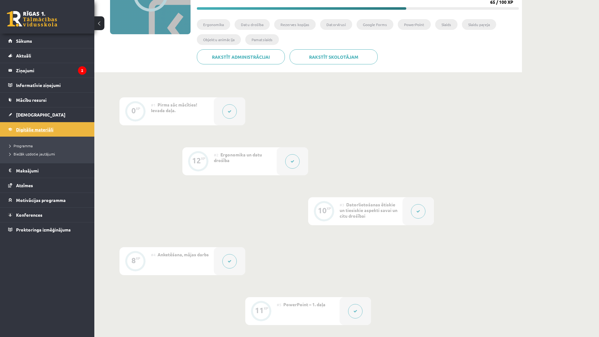
click at [56, 129] on link "Digitālie materiāli" at bounding box center [47, 129] width 78 height 14
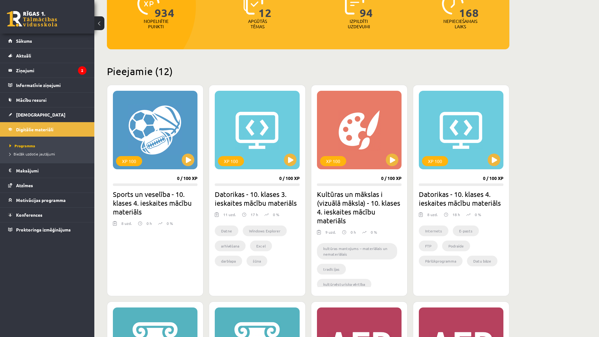
scroll to position [31, 0]
